Goal: Information Seeking & Learning: Find specific page/section

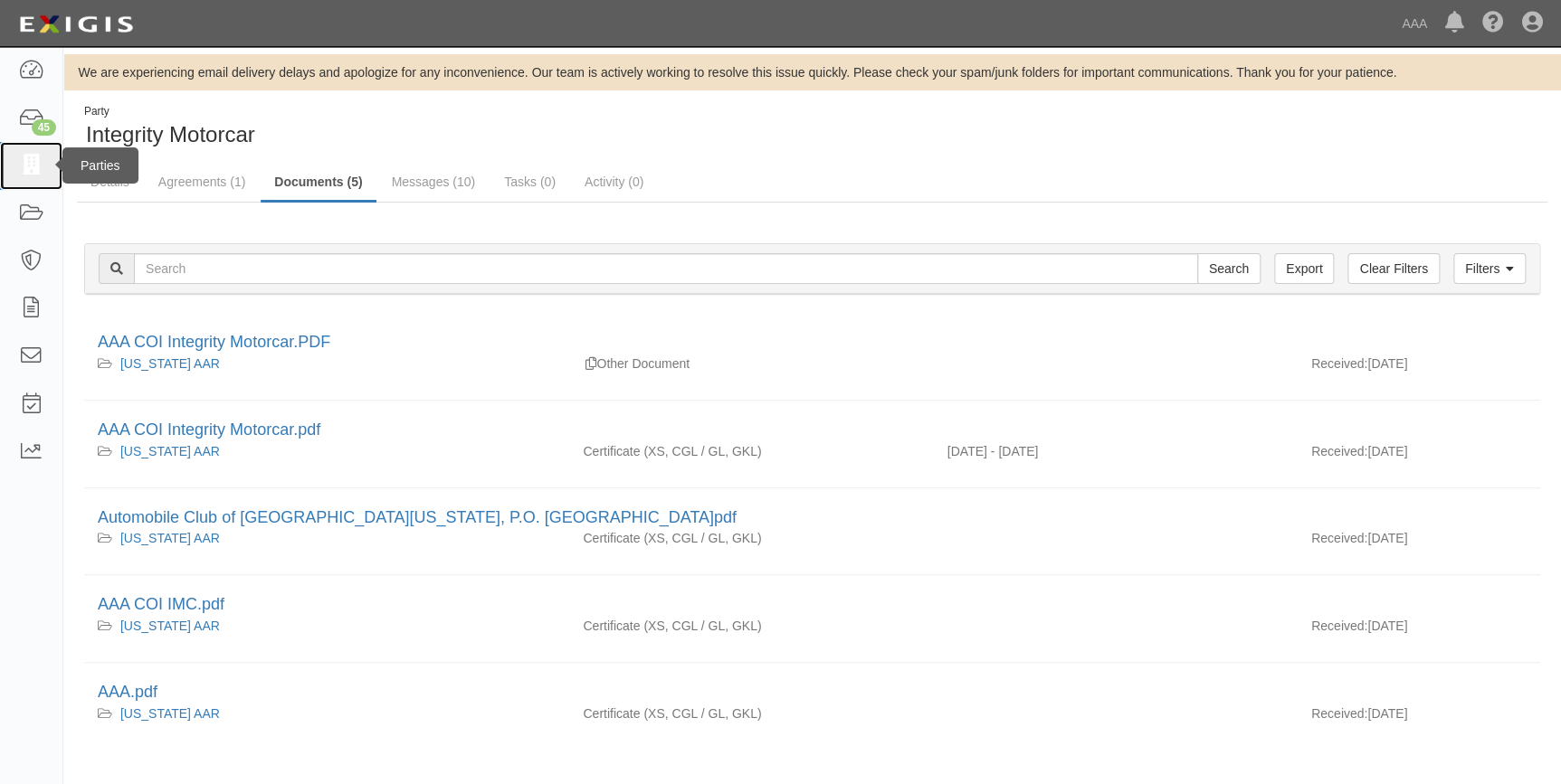
click at [20, 161] on icon at bounding box center [31, 166] width 26 height 21
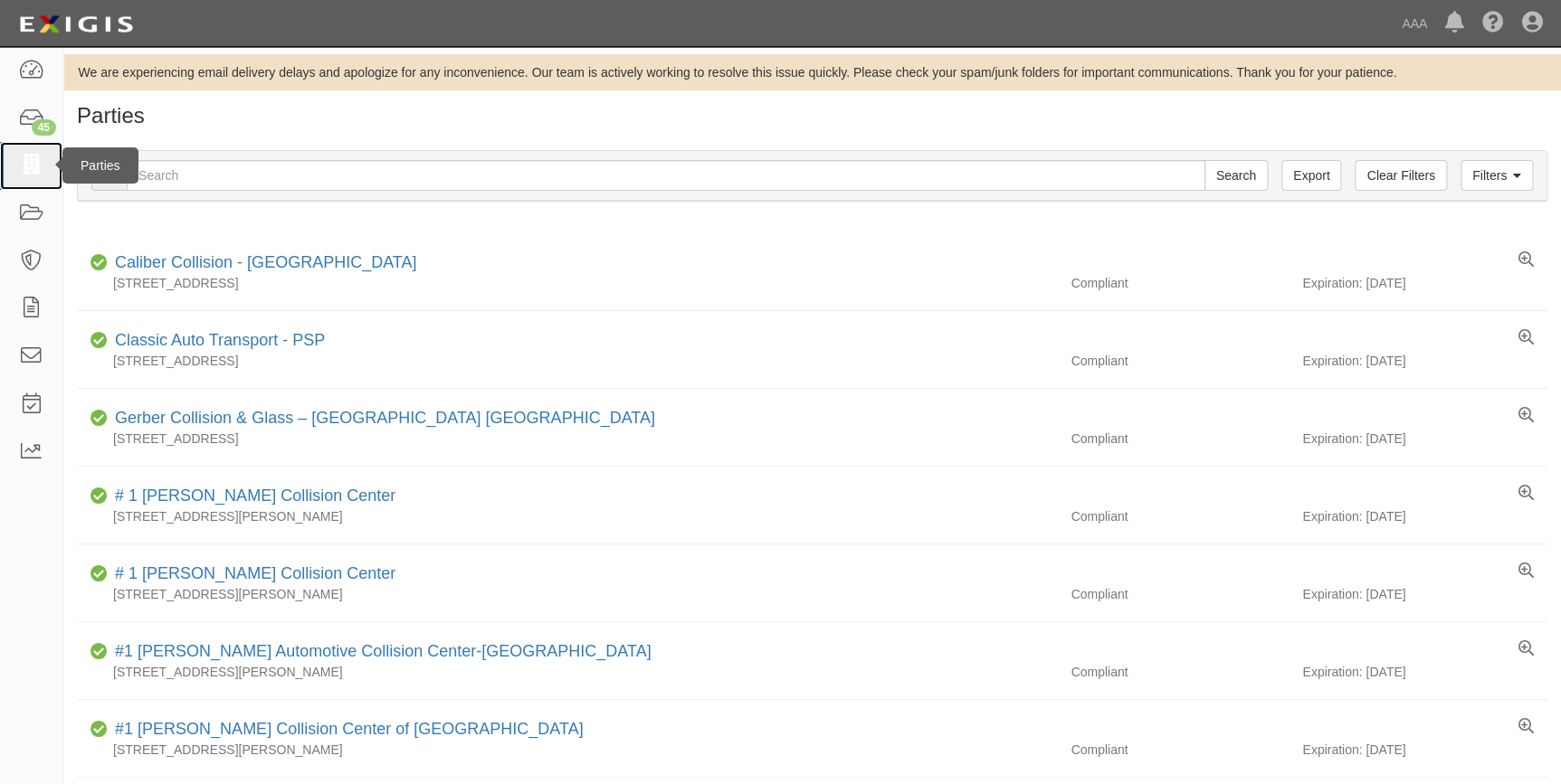
click at [36, 176] on link at bounding box center [31, 166] width 62 height 48
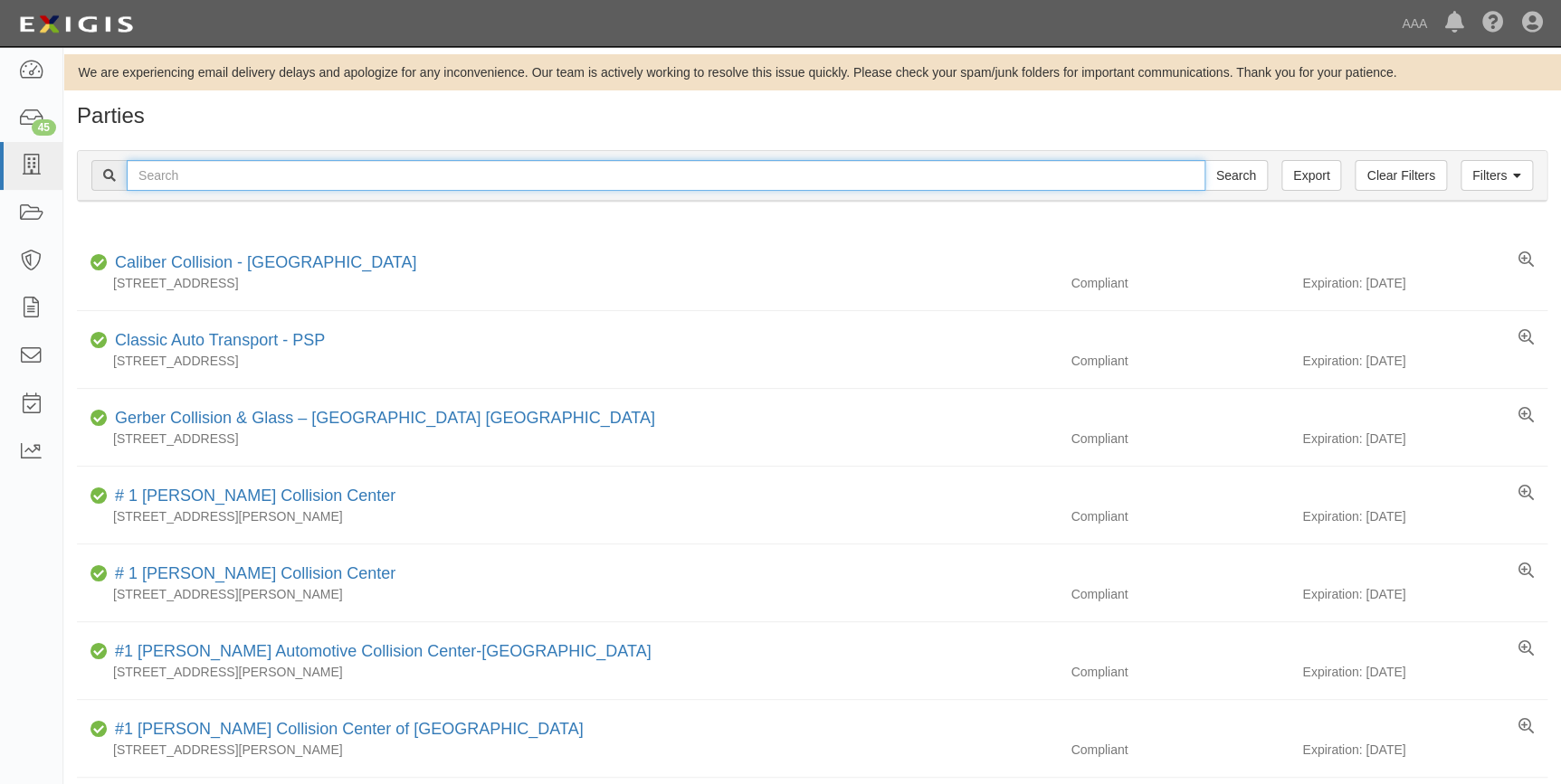
click at [209, 171] on input "text" at bounding box center [666, 176] width 1079 height 31
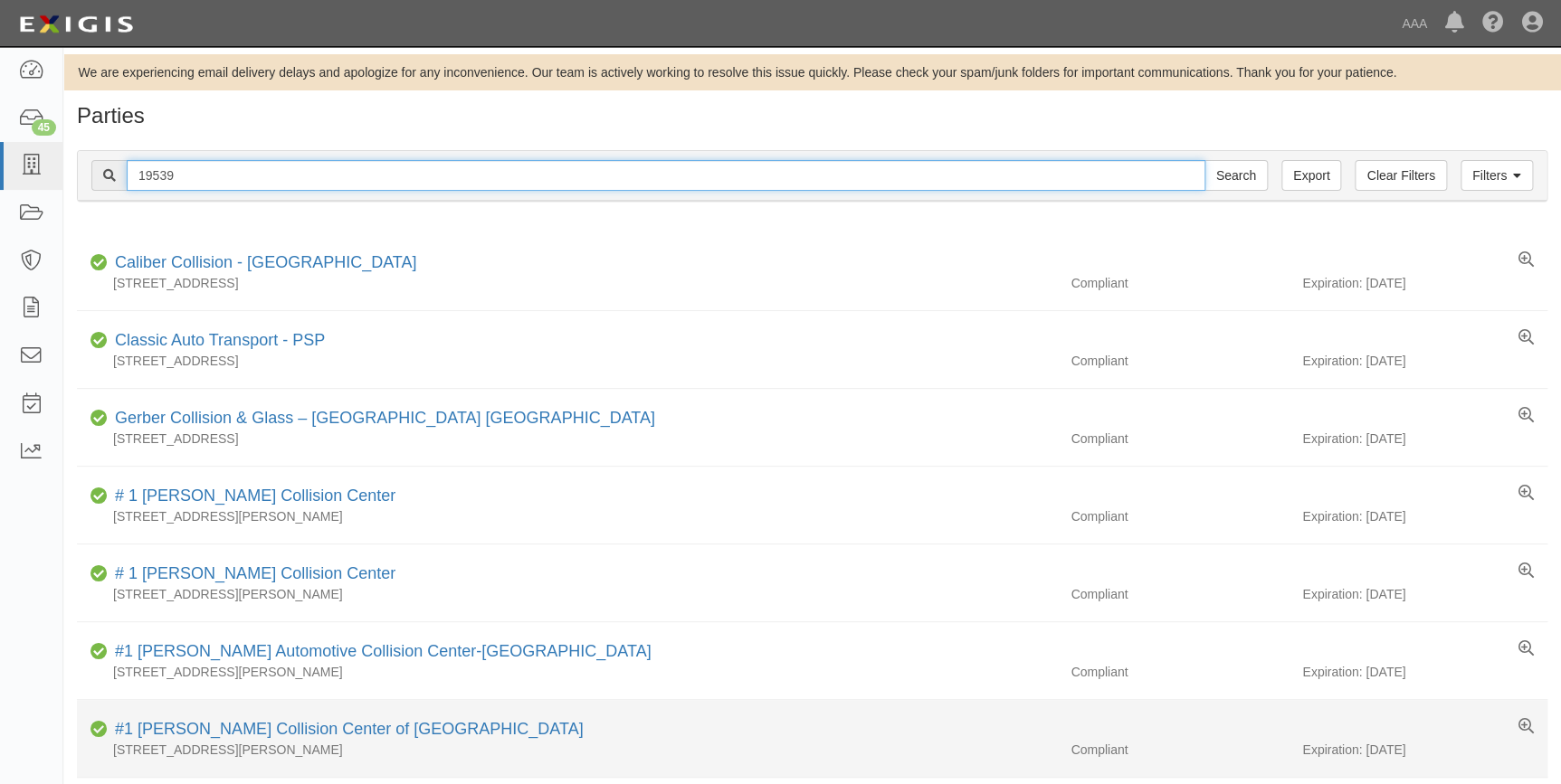
type input "19539"
click at [1204, 160] on input "Search" at bounding box center [1235, 176] width 63 height 31
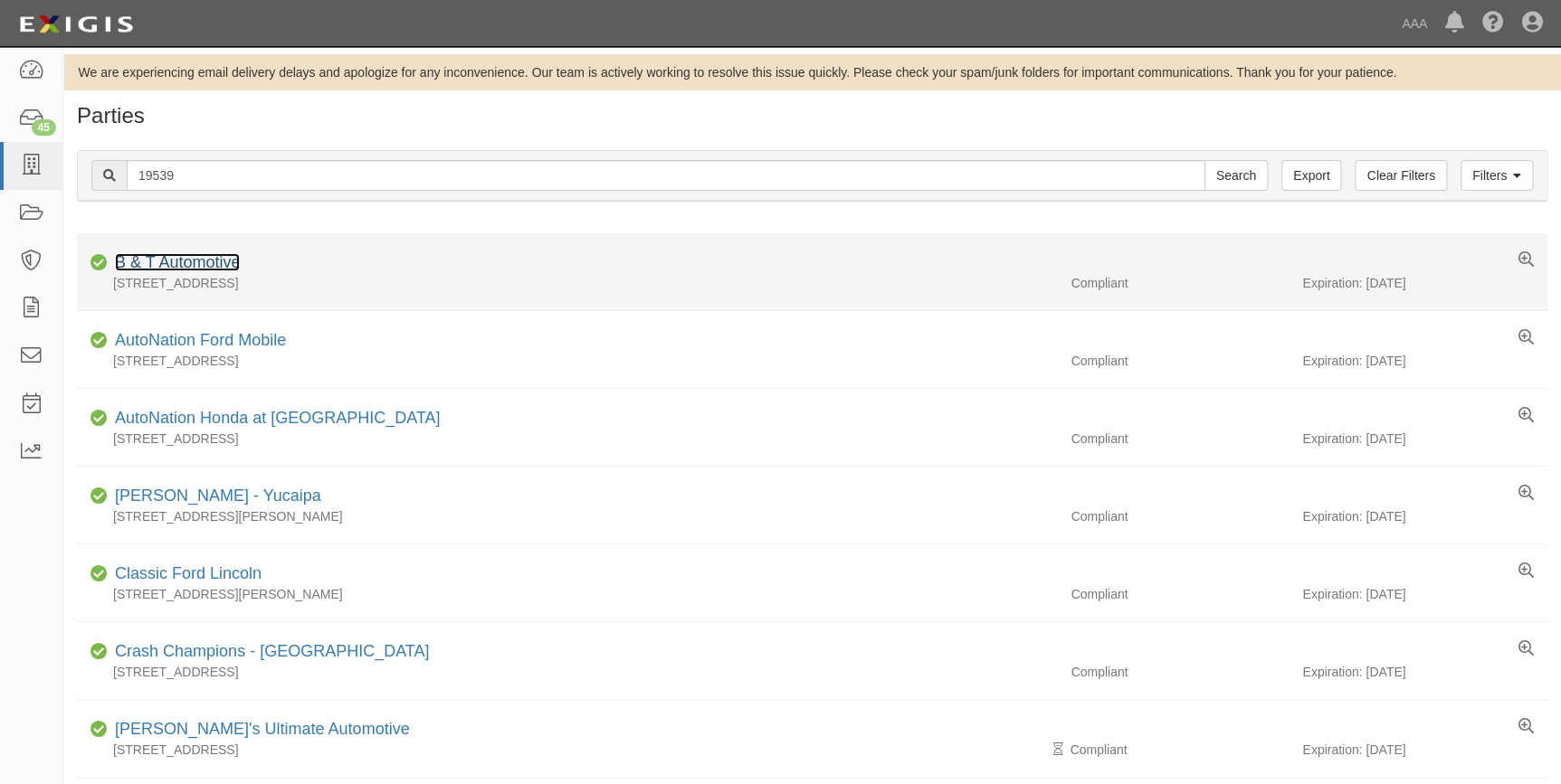
click at [202, 267] on link "B & T Automotive" at bounding box center [177, 262] width 125 height 18
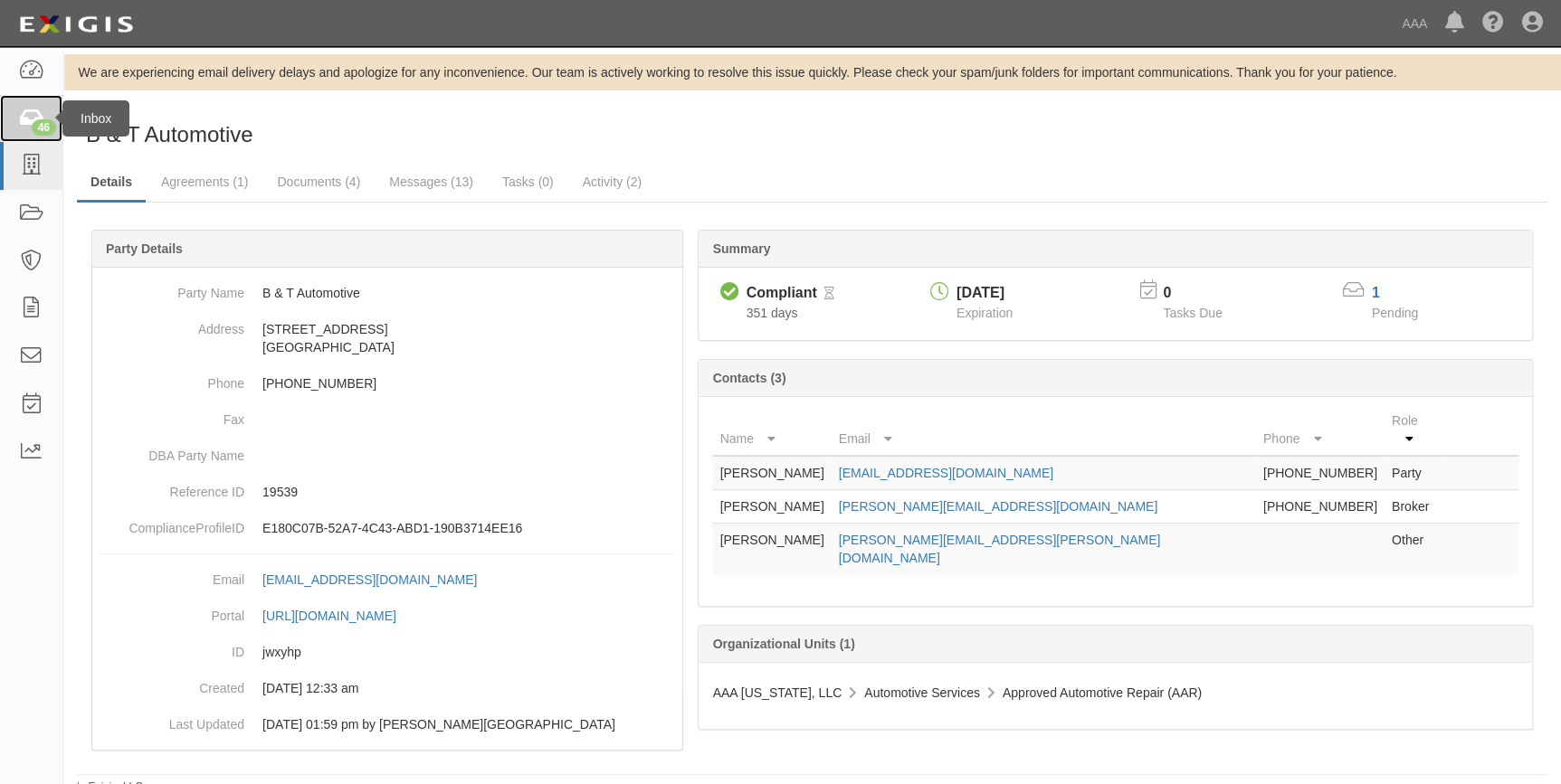
click at [32, 123] on div "46" at bounding box center [44, 127] width 25 height 17
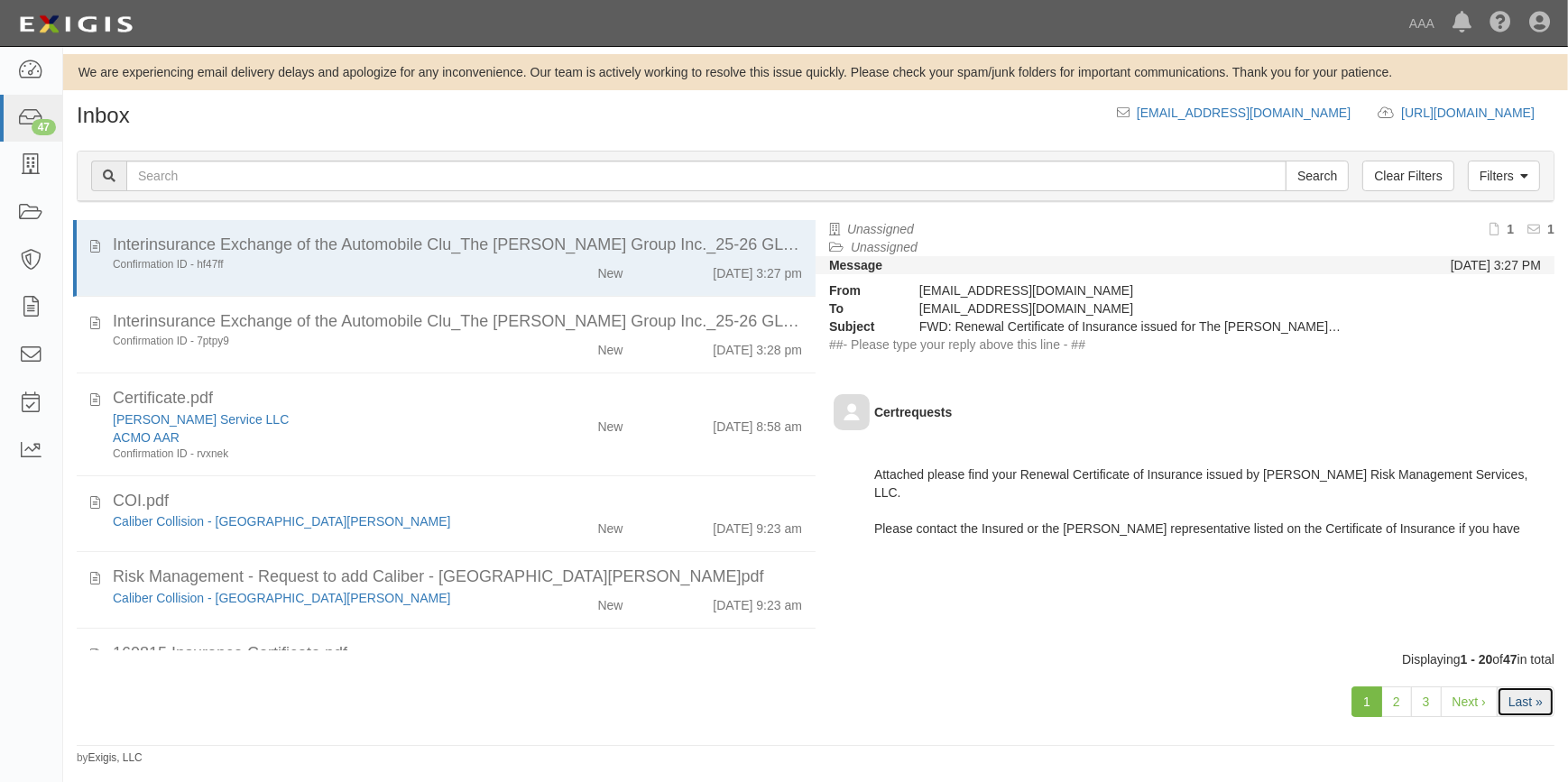
click at [1525, 700] on link "Last »" at bounding box center [1525, 702] width 58 height 31
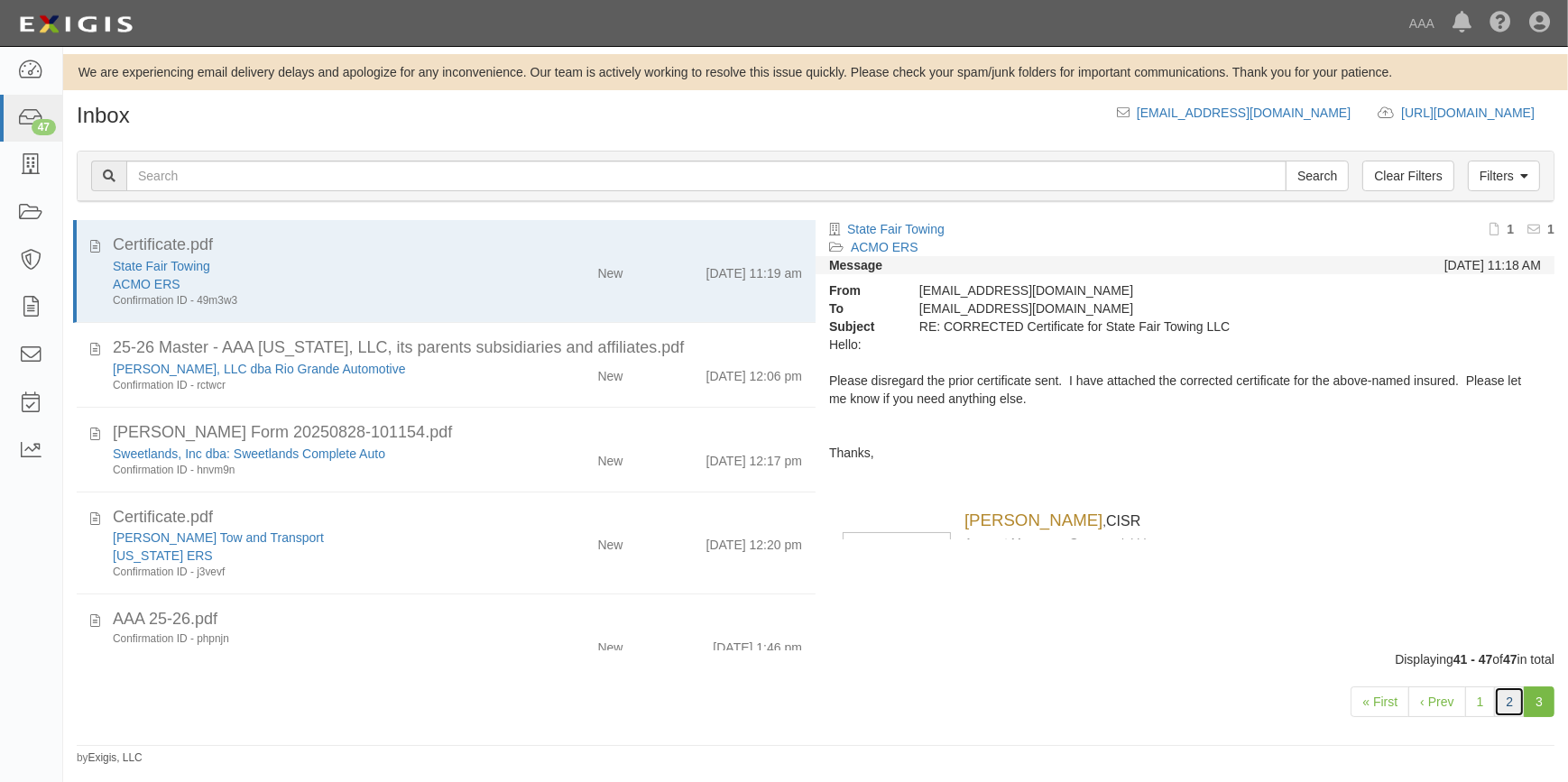
click at [1506, 698] on link "2" at bounding box center [1510, 702] width 31 height 31
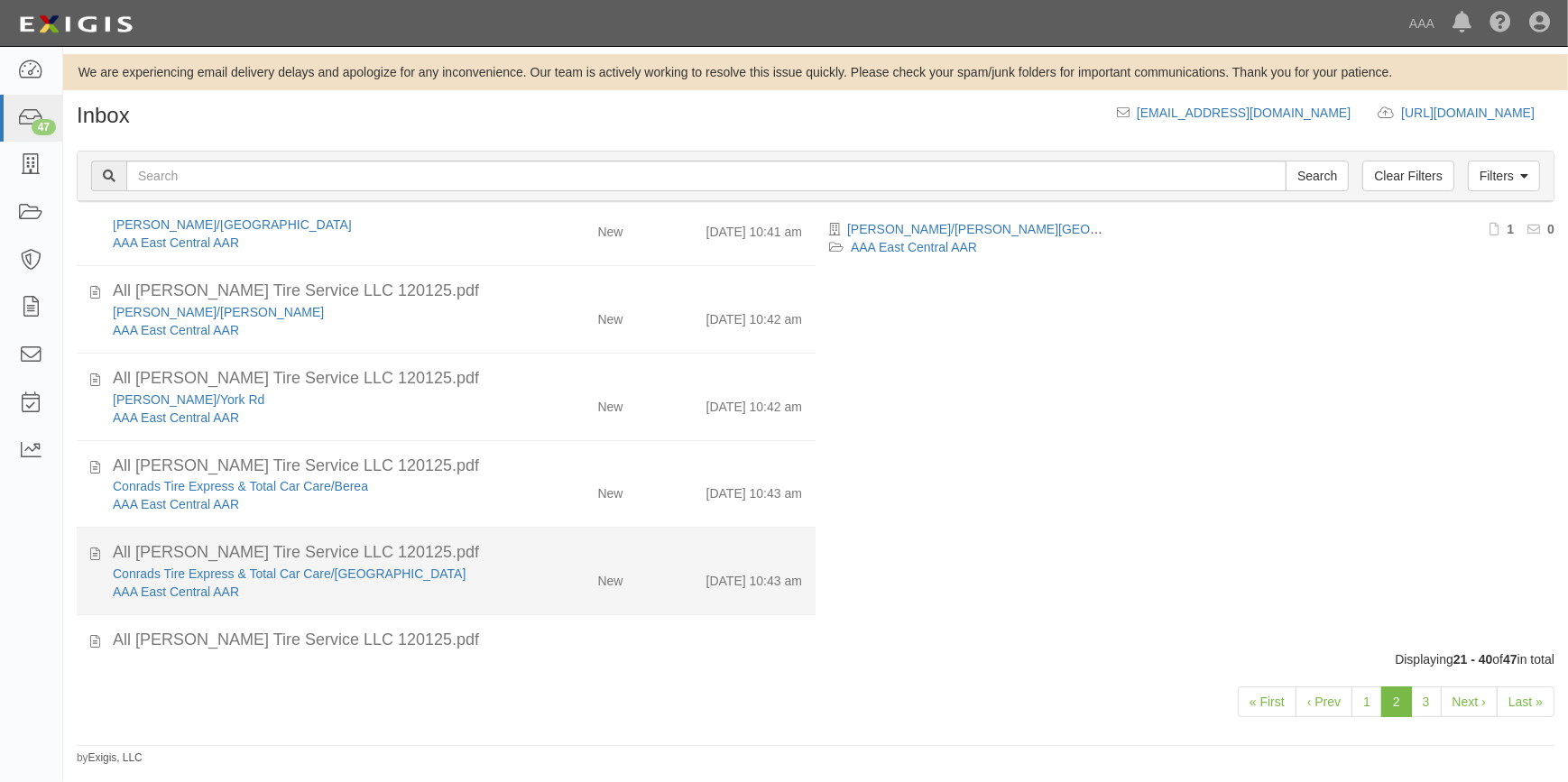
scroll to position [1173, 0]
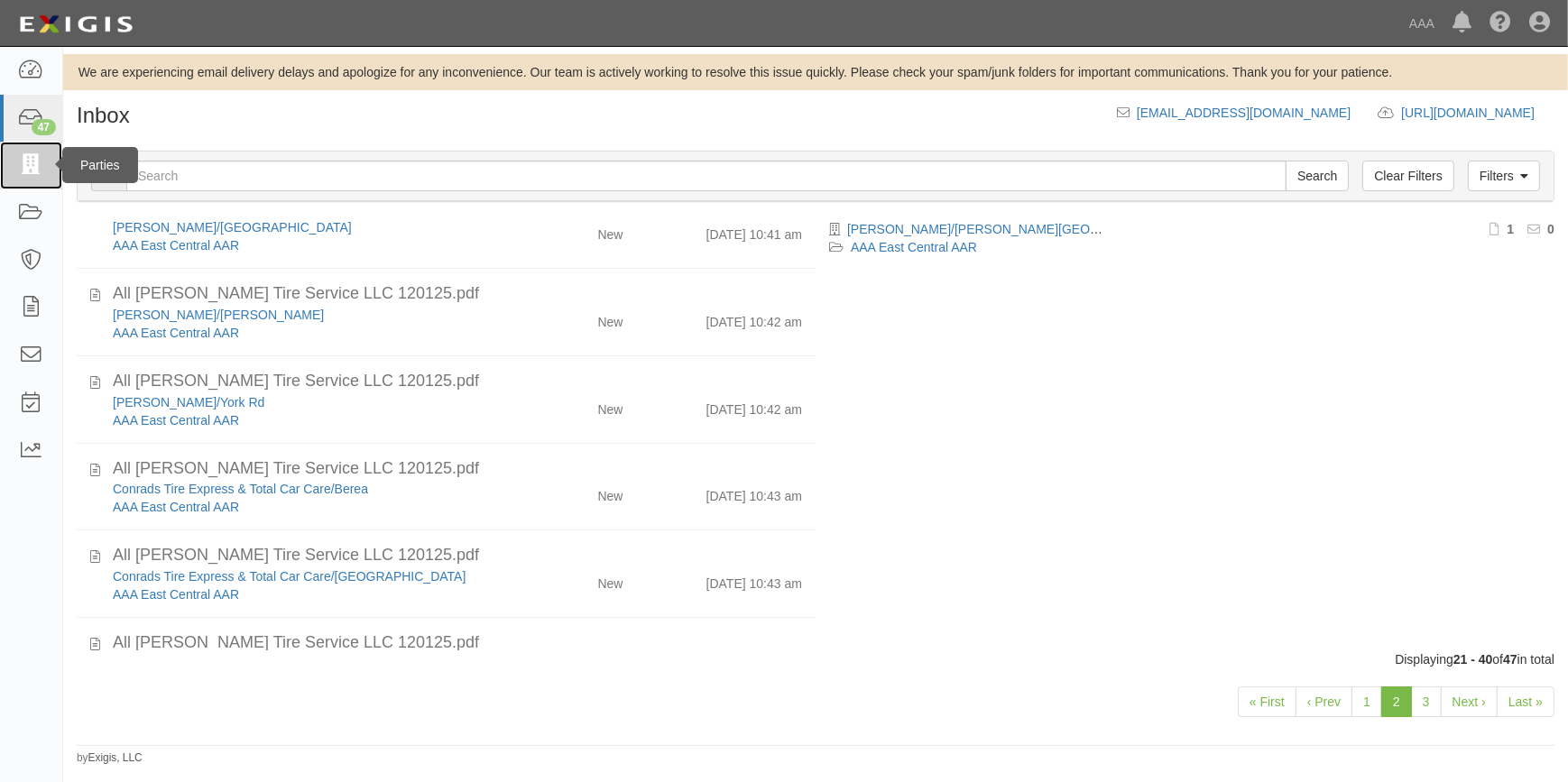
click at [40, 171] on icon at bounding box center [31, 166] width 26 height 21
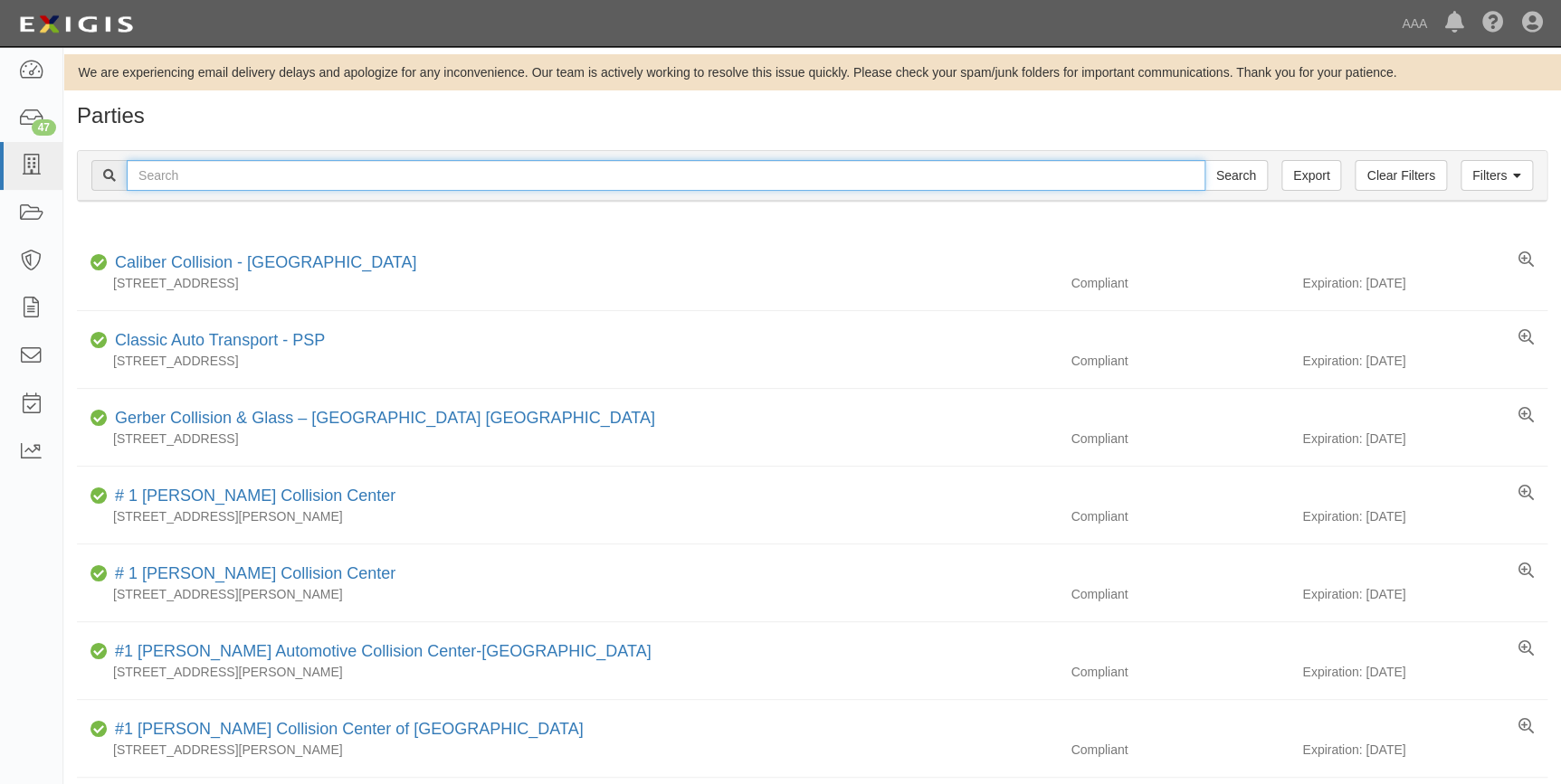
click at [291, 174] on input "text" at bounding box center [666, 176] width 1079 height 31
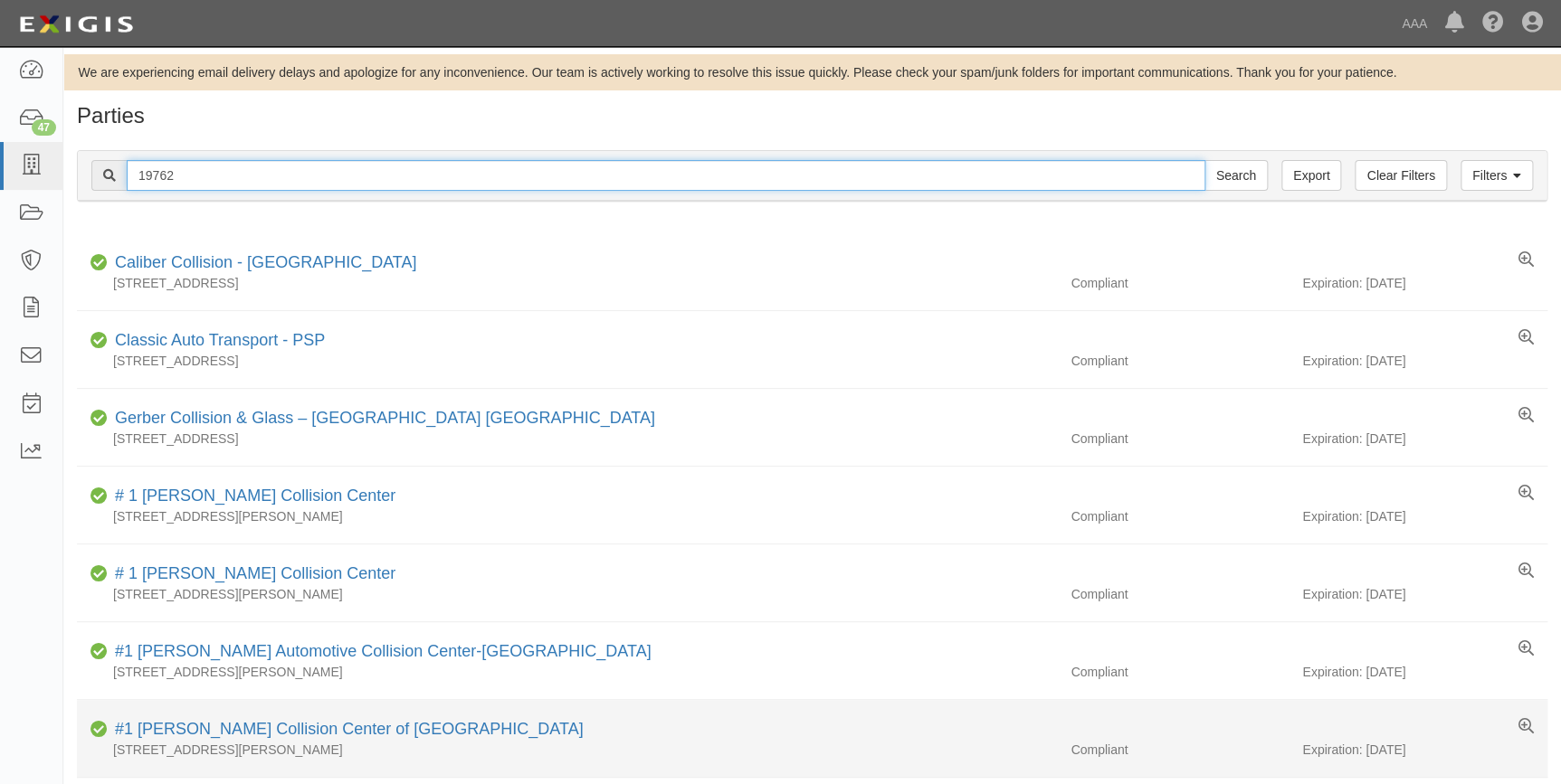
type input "19762"
click at [1204, 160] on input "Search" at bounding box center [1235, 176] width 63 height 31
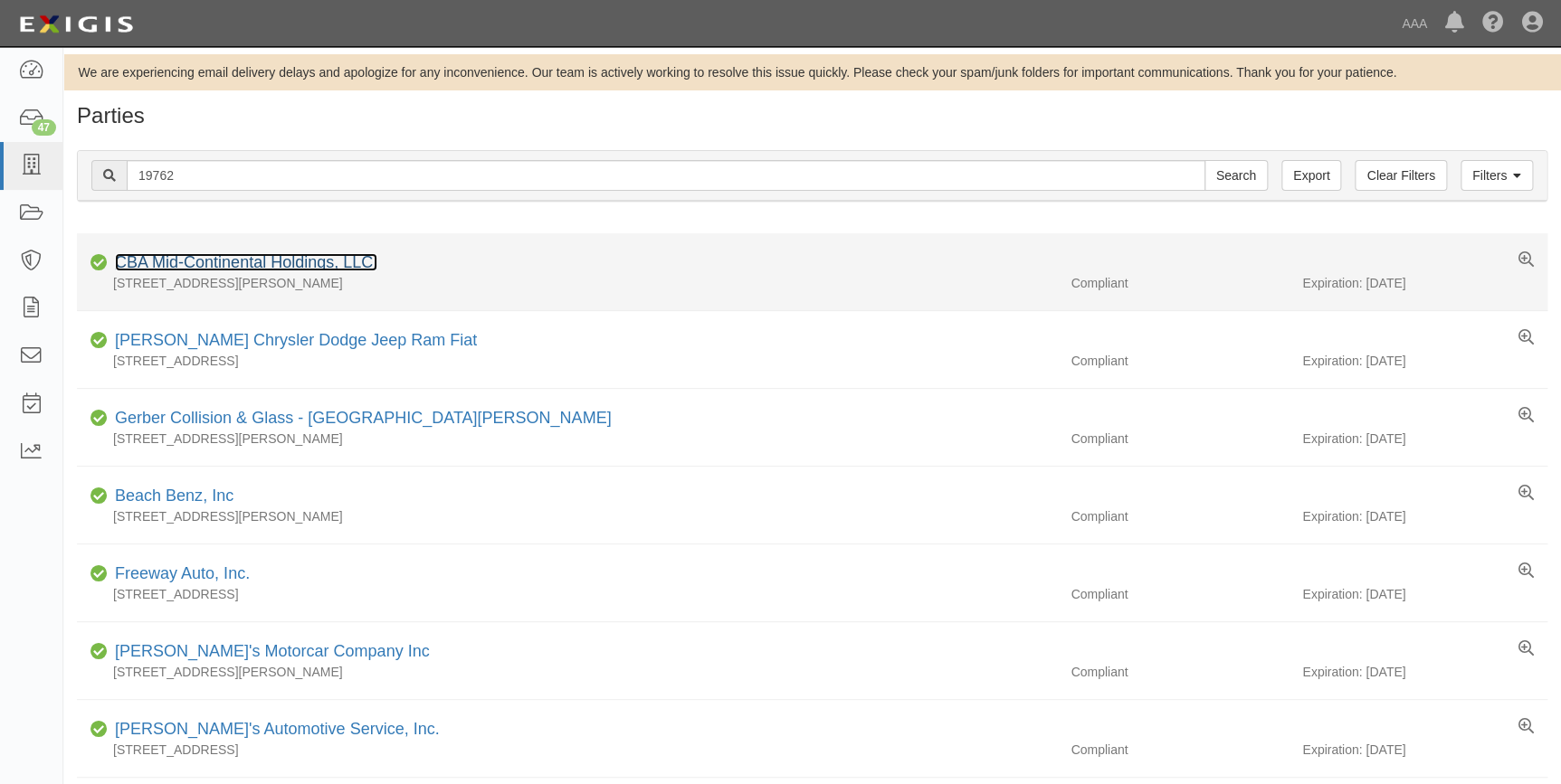
click at [172, 262] on link "CBA Mid-Continental Holdings, LLC." at bounding box center [246, 262] width 262 height 18
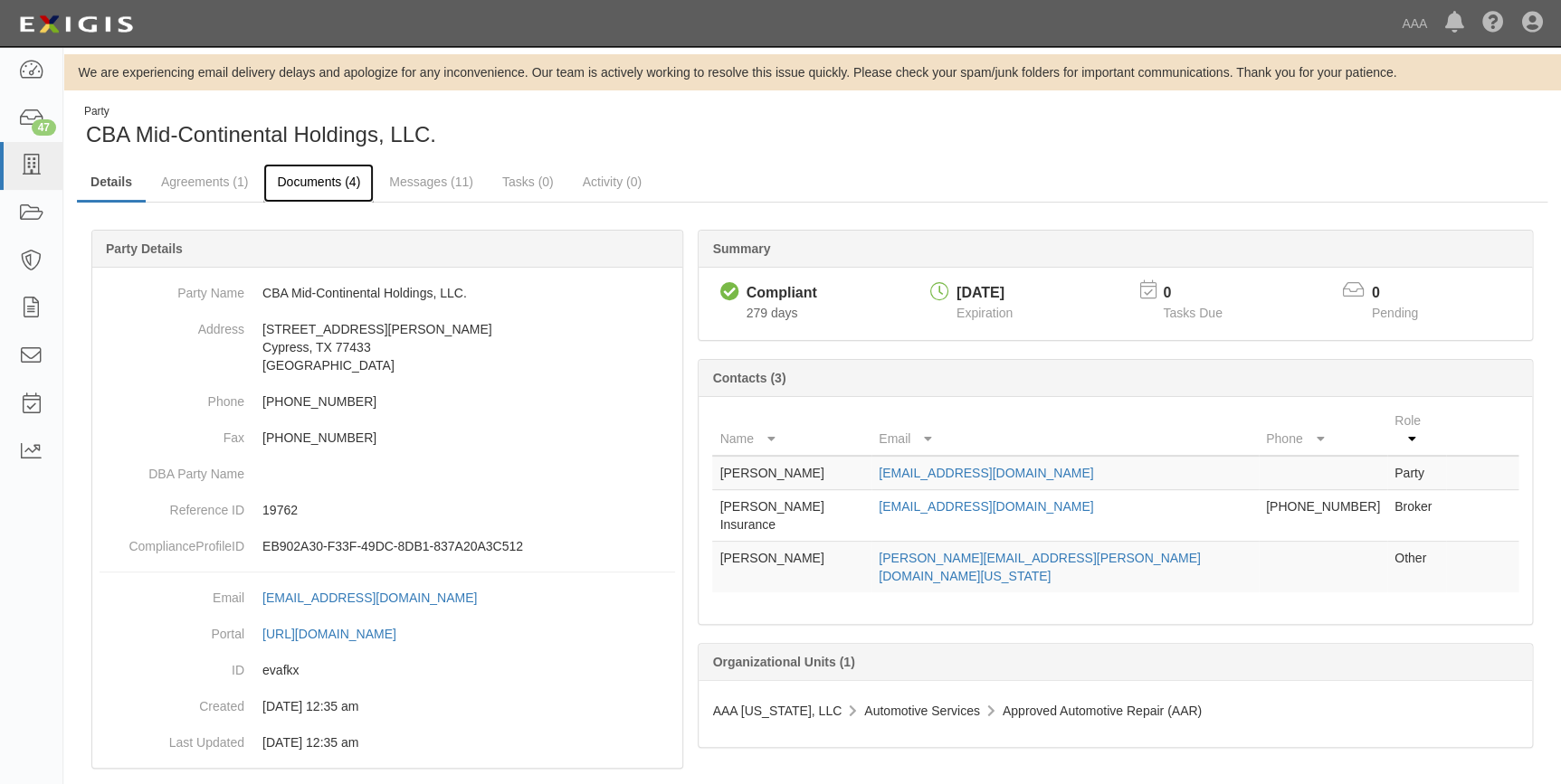
click at [302, 189] on link "Documents (4)" at bounding box center [318, 183] width 110 height 39
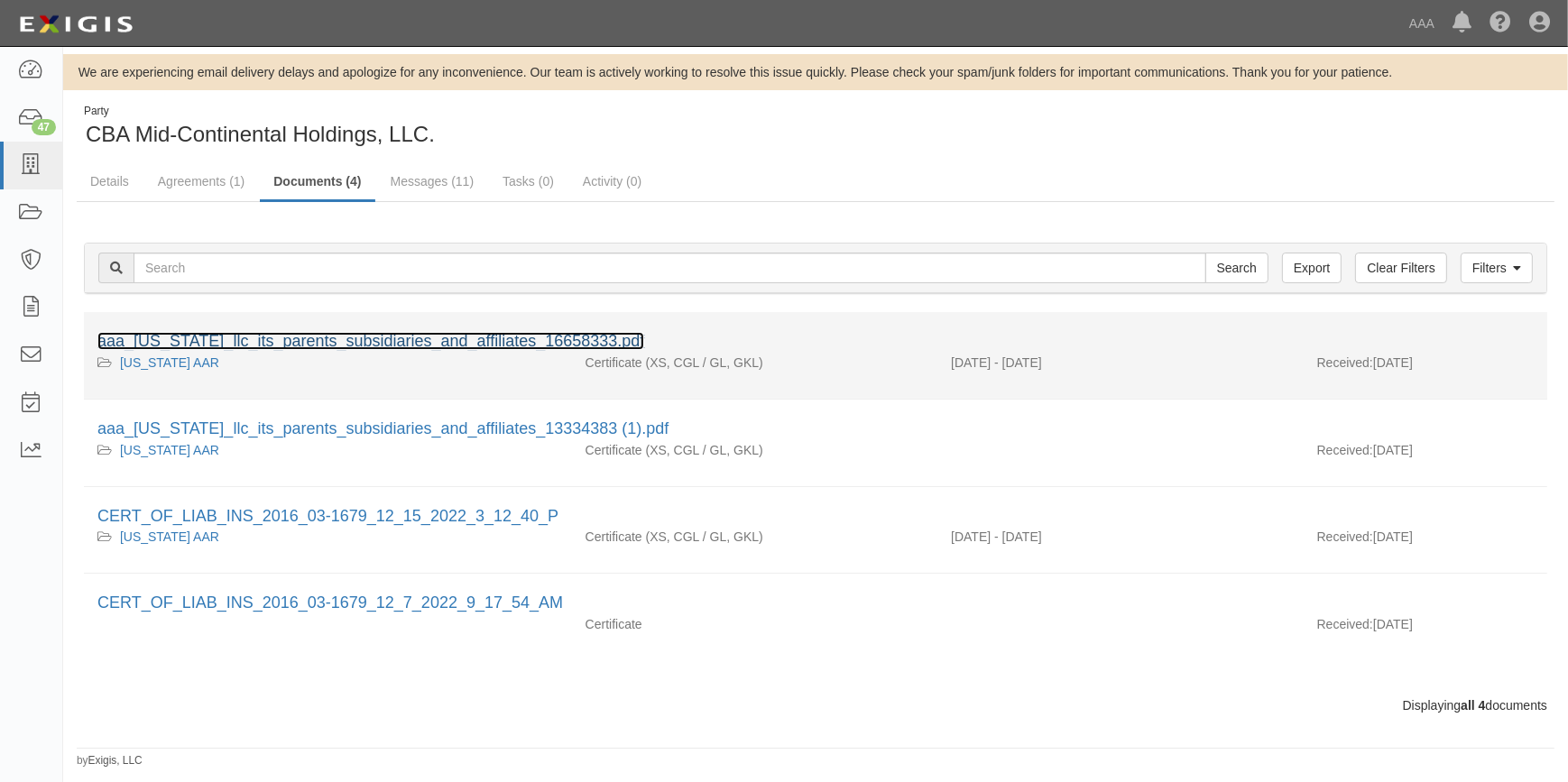
click at [349, 349] on link "aaa_texas_llc_its_parents_subsidiaries_and_affiliates_16658333.pdf" at bounding box center [371, 341] width 547 height 18
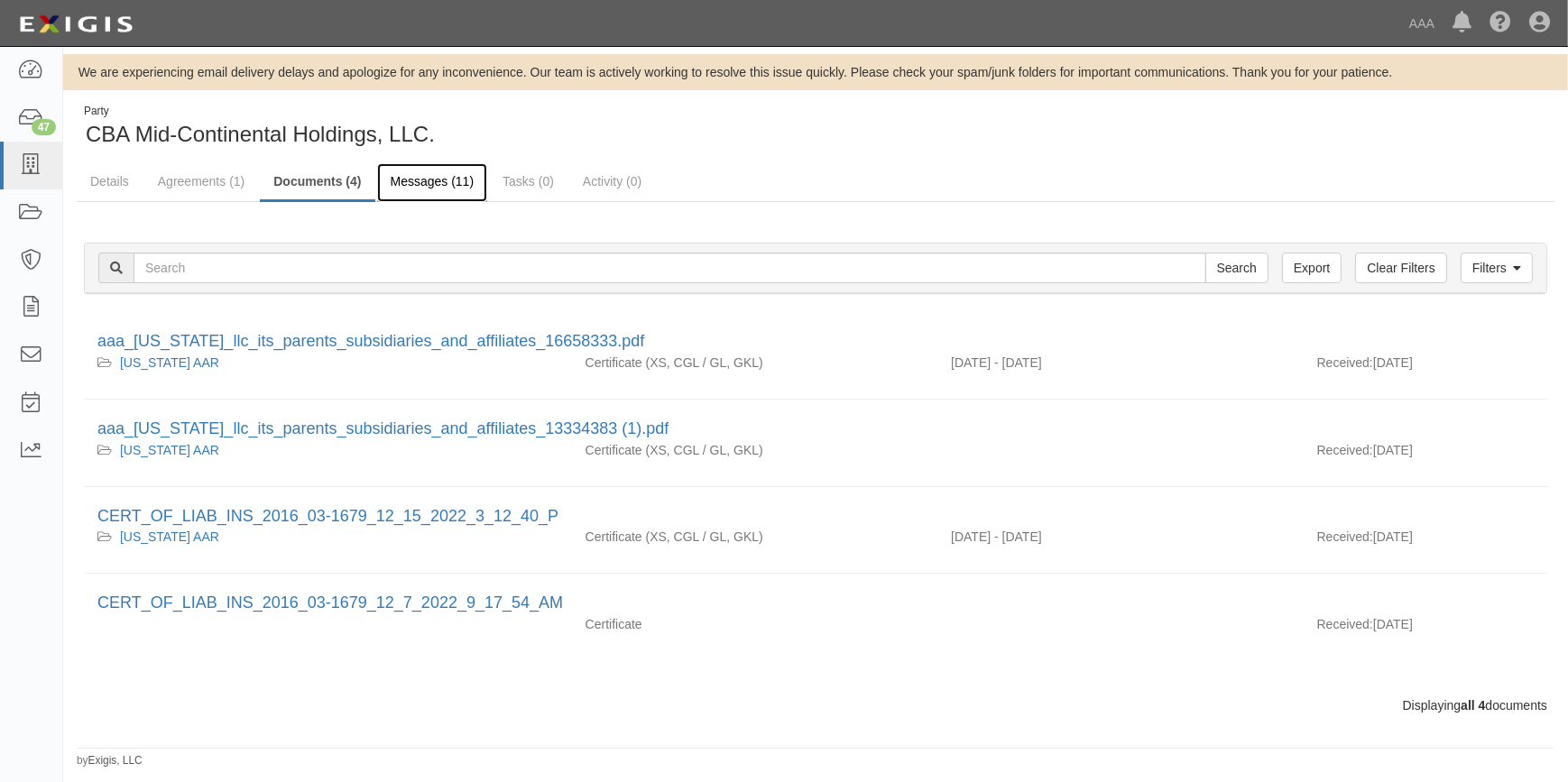
click at [413, 182] on link "Messages (11)" at bounding box center [432, 183] width 111 height 38
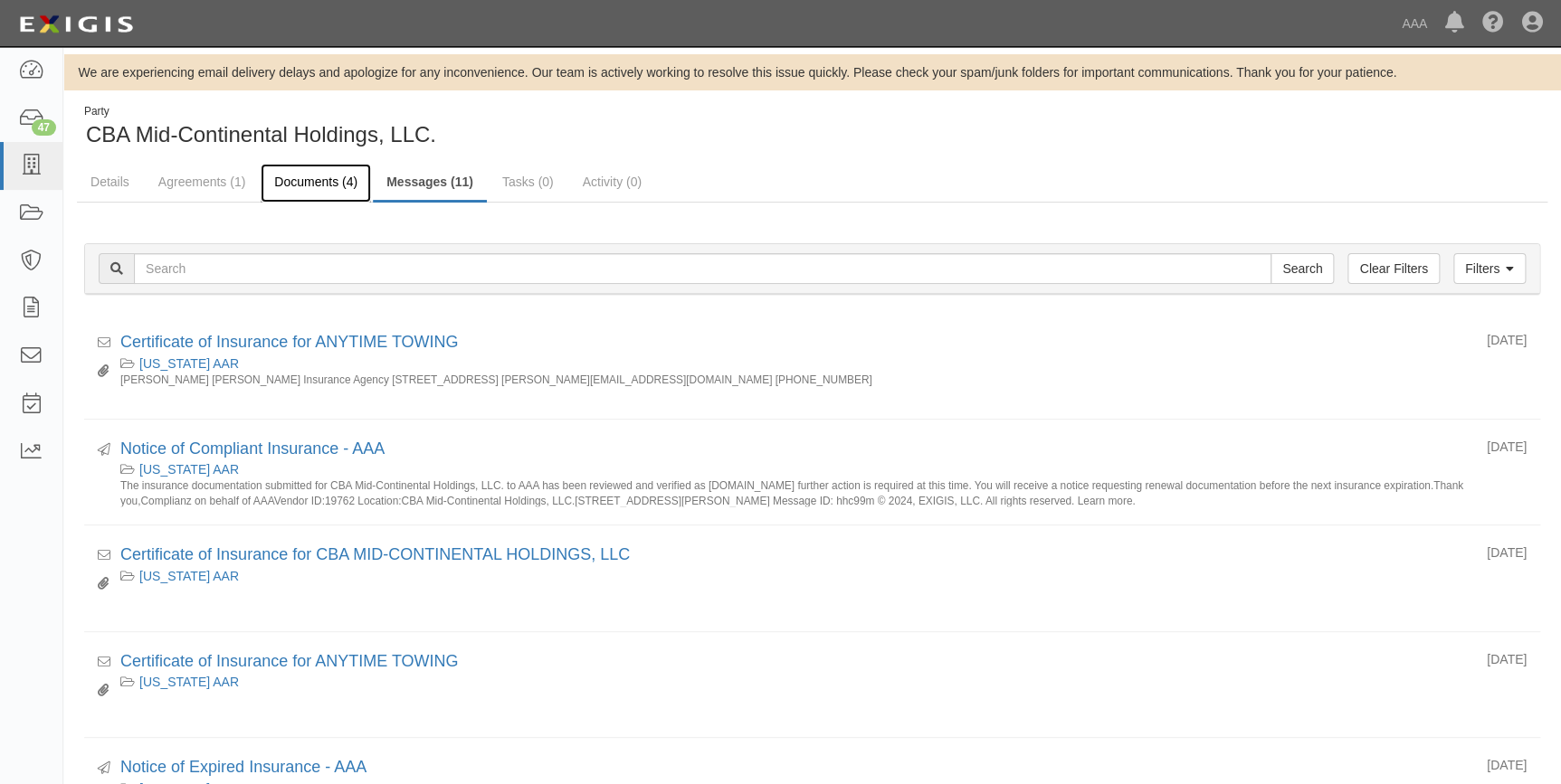
click at [309, 179] on link "Documents (4)" at bounding box center [316, 183] width 110 height 39
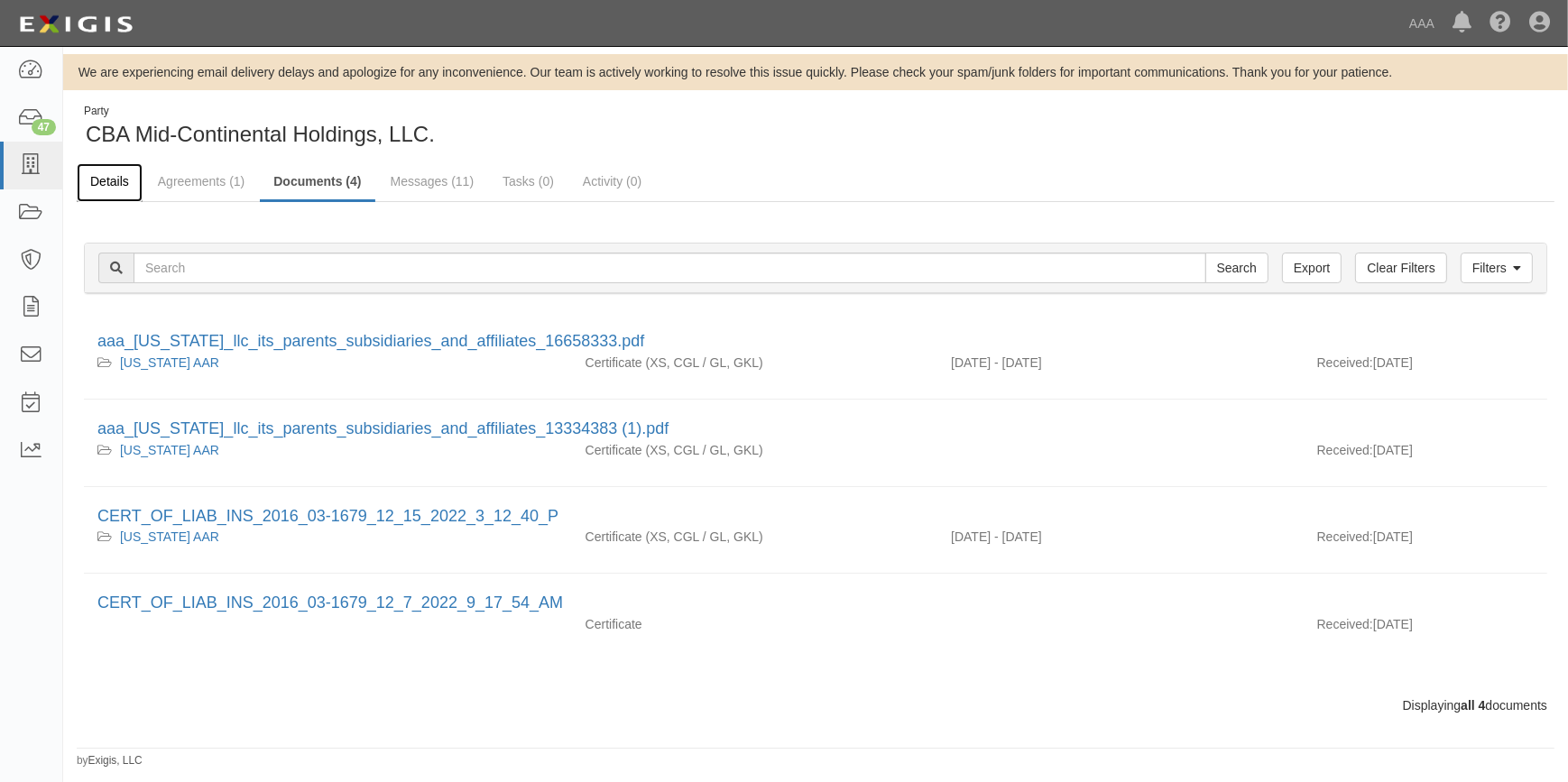
click at [125, 176] on link "Details" at bounding box center [110, 183] width 66 height 38
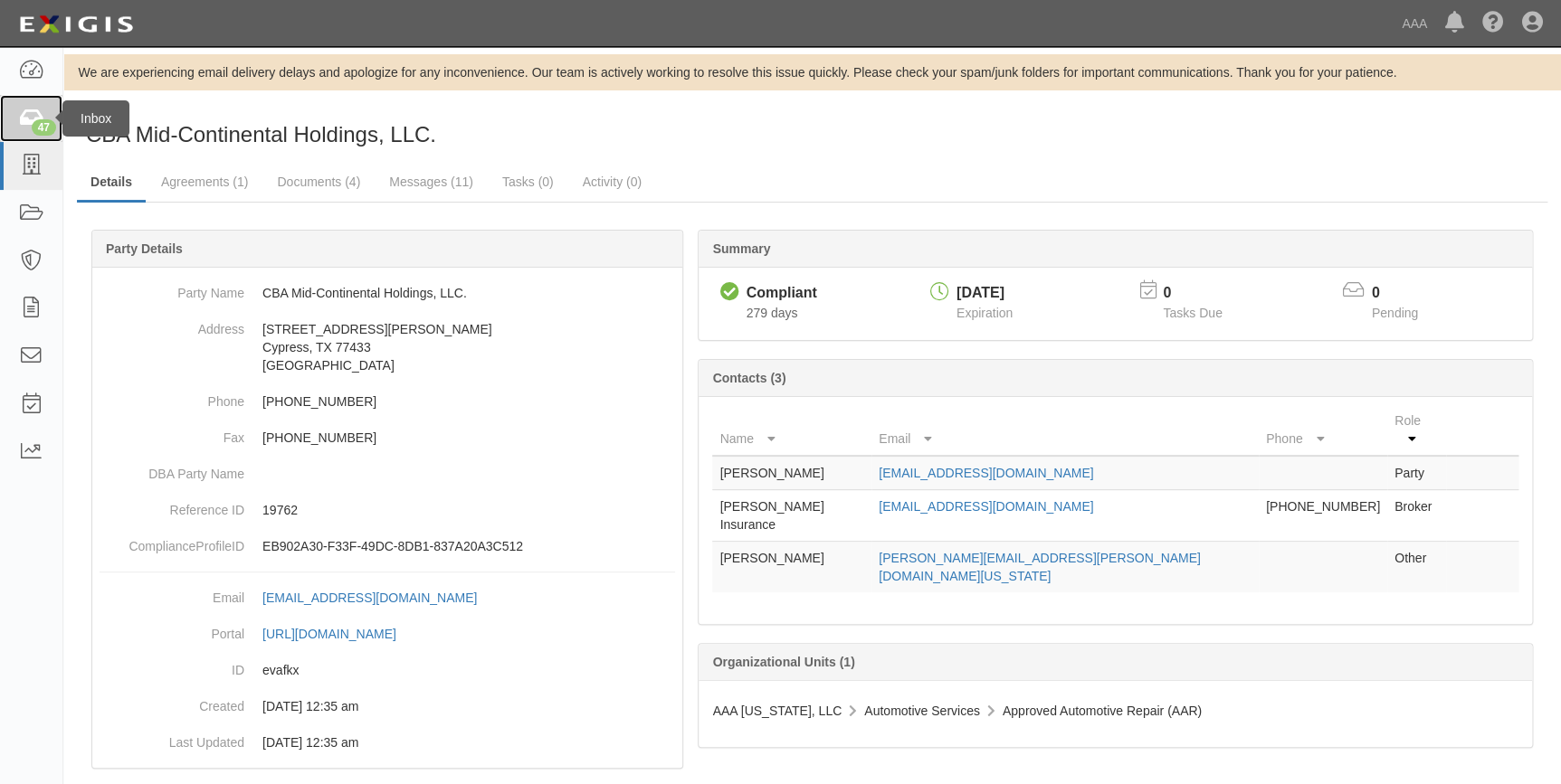
click at [45, 115] on link "47" at bounding box center [31, 119] width 62 height 48
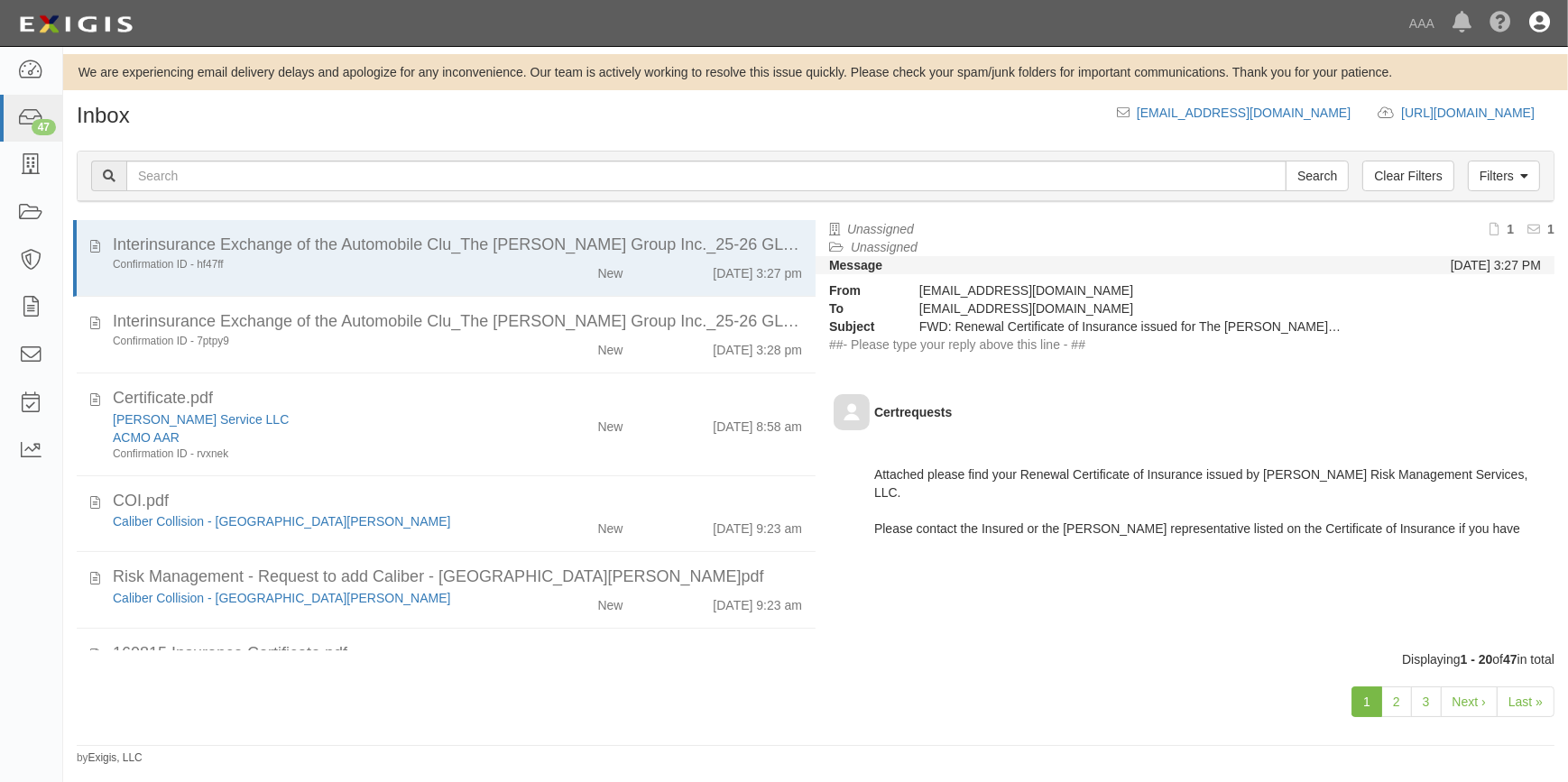
click at [1545, 24] on icon at bounding box center [1540, 24] width 21 height 22
click at [1457, 109] on link "Sign Out" at bounding box center [1487, 105] width 143 height 36
